Goal: Task Accomplishment & Management: Complete application form

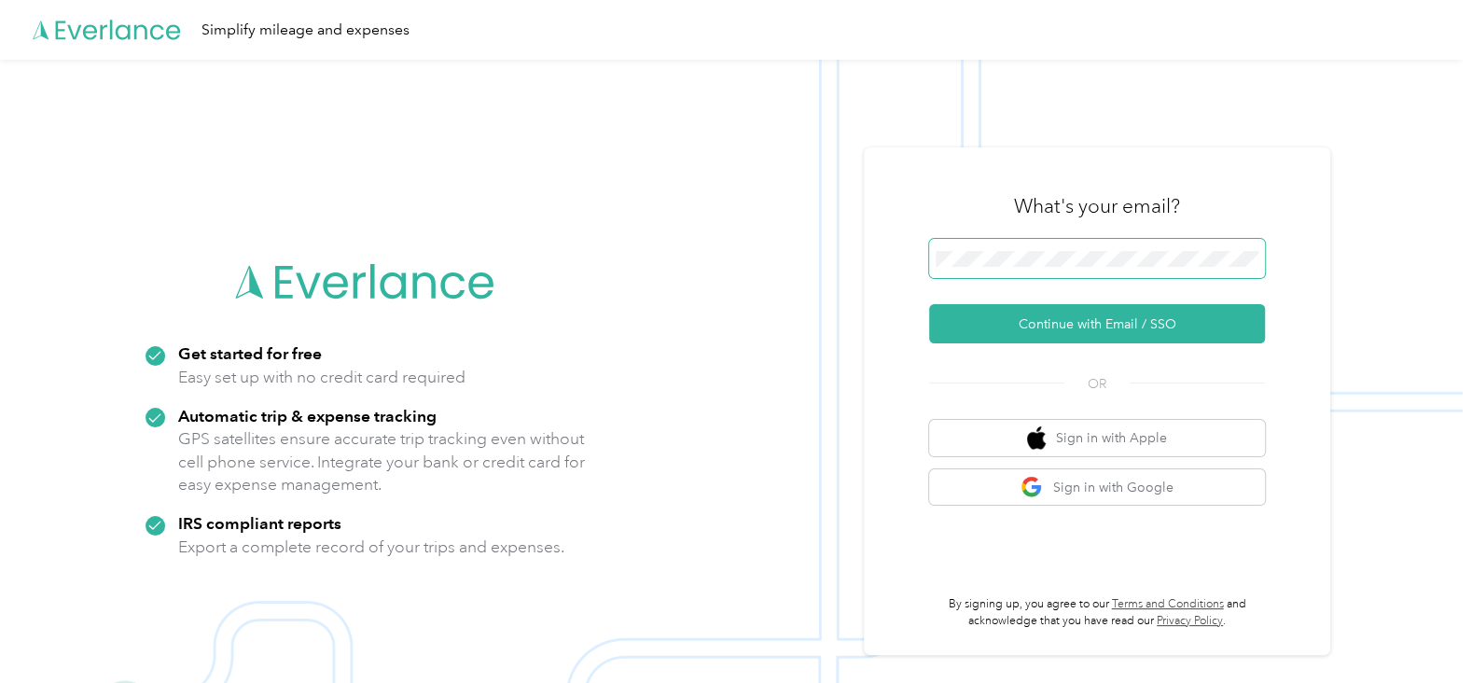
click at [929, 304] on button "Continue with Email / SSO" at bounding box center [1097, 323] width 336 height 39
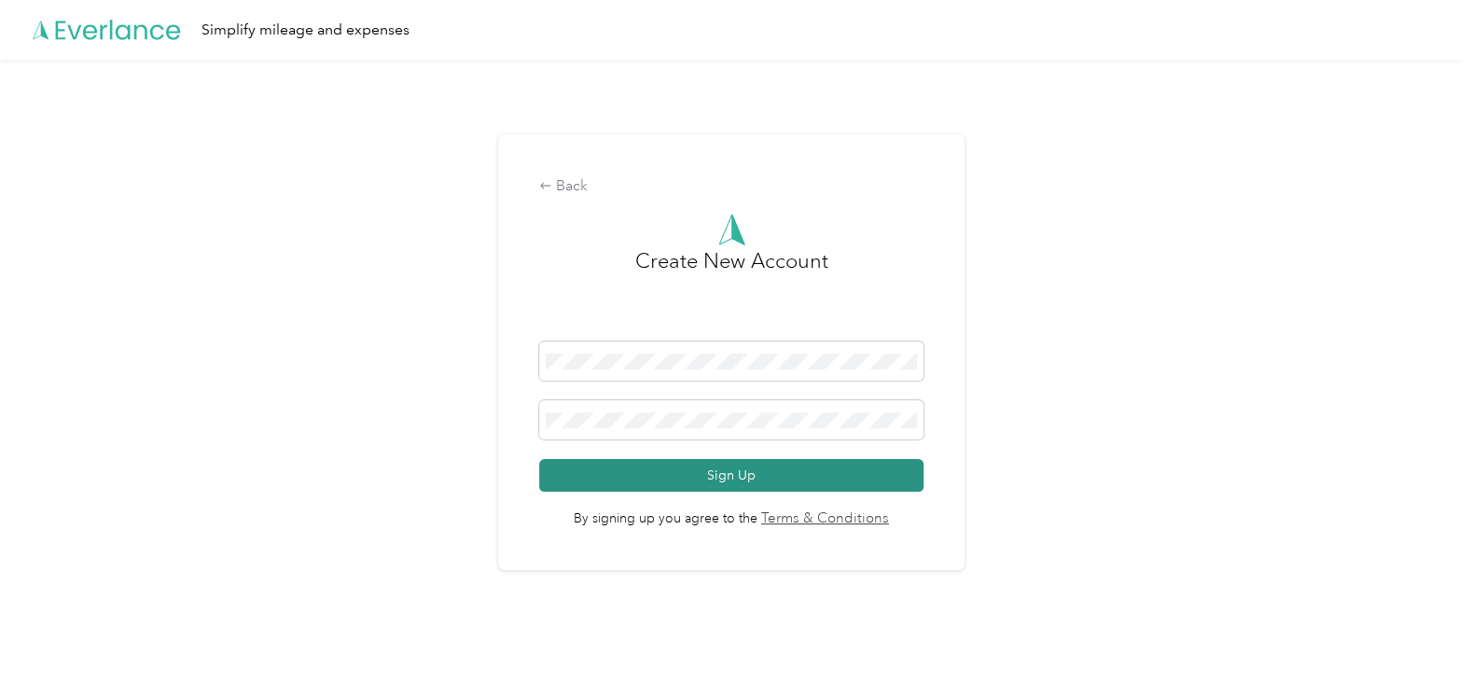
click at [688, 473] on button "Sign Up" at bounding box center [731, 475] width 384 height 33
